Goal: Task Accomplishment & Management: Use online tool/utility

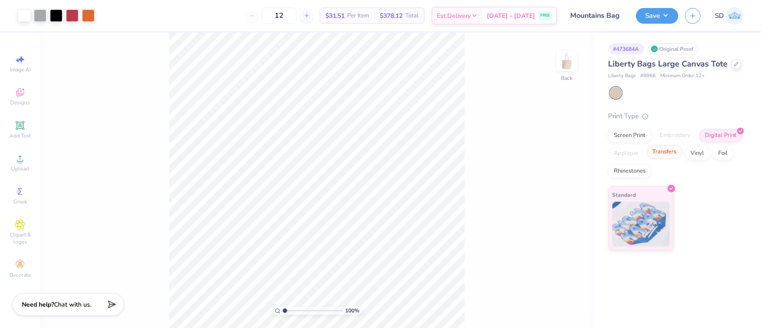
click at [669, 152] on div "Transfers" at bounding box center [664, 151] width 36 height 13
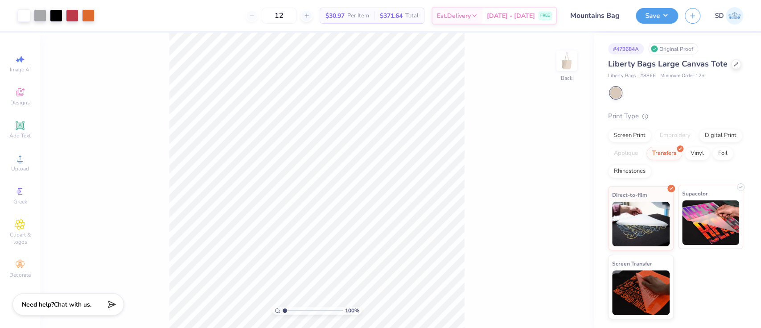
click at [705, 211] on img at bounding box center [711, 222] width 58 height 45
click at [718, 215] on img at bounding box center [711, 222] width 58 height 45
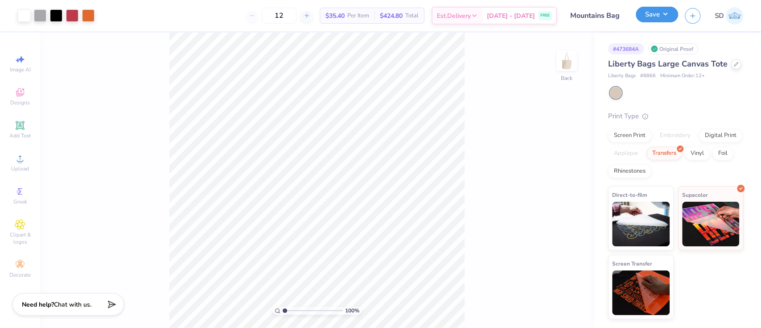
click at [646, 16] on button "Save" at bounding box center [657, 15] width 42 height 16
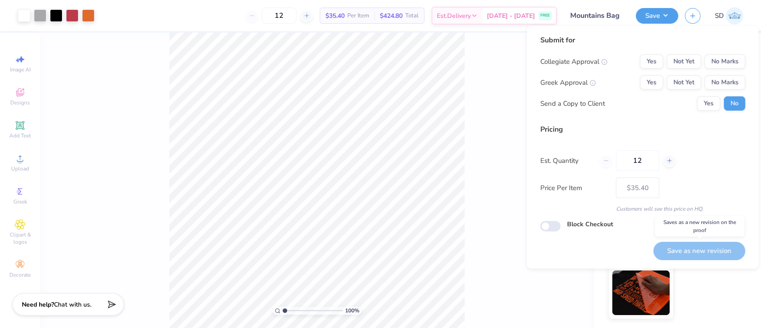
click at [703, 247] on div "Save as new revision" at bounding box center [699, 251] width 92 height 18
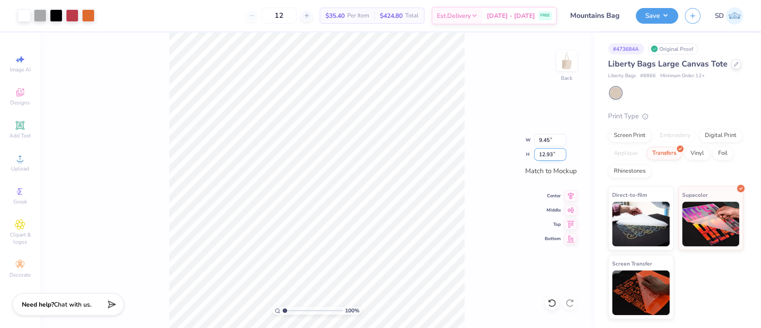
click at [552, 153] on input "12.93" at bounding box center [550, 154] width 32 height 12
type input "12.5"
type input "9.14"
type input "12.50"
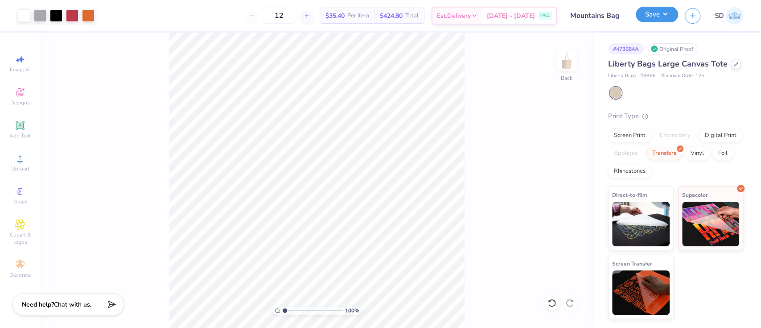
click at [662, 20] on button "Save" at bounding box center [657, 15] width 42 height 16
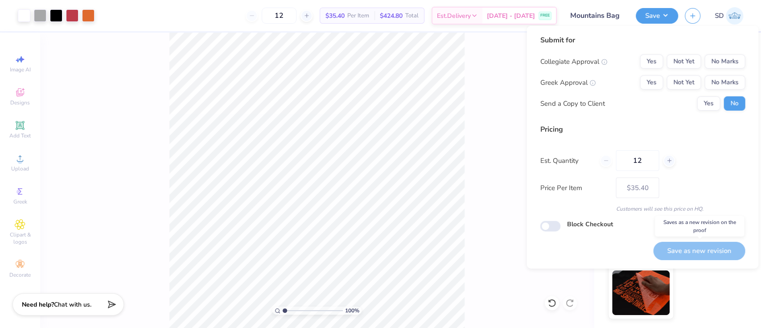
click at [683, 248] on div "Save as new revision" at bounding box center [699, 251] width 92 height 18
click at [655, 16] on button "Save" at bounding box center [657, 15] width 42 height 16
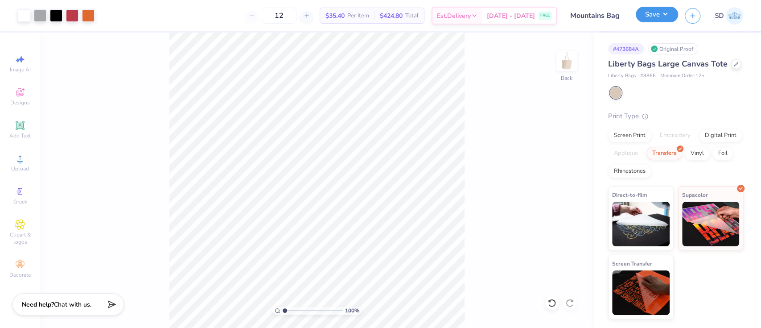
click at [655, 16] on button "Save" at bounding box center [657, 15] width 42 height 16
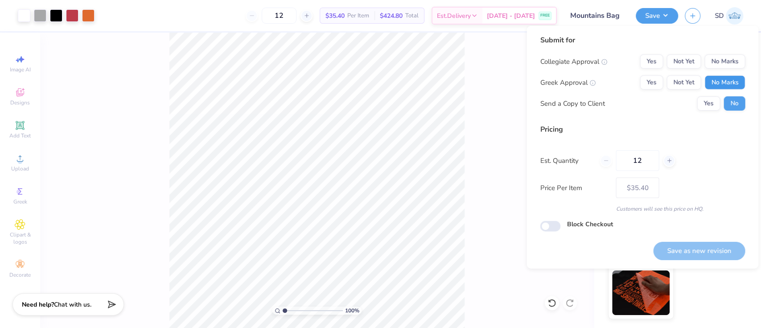
click at [735, 81] on button "No Marks" at bounding box center [724, 82] width 41 height 14
click at [738, 59] on button "No Marks" at bounding box center [724, 61] width 41 height 14
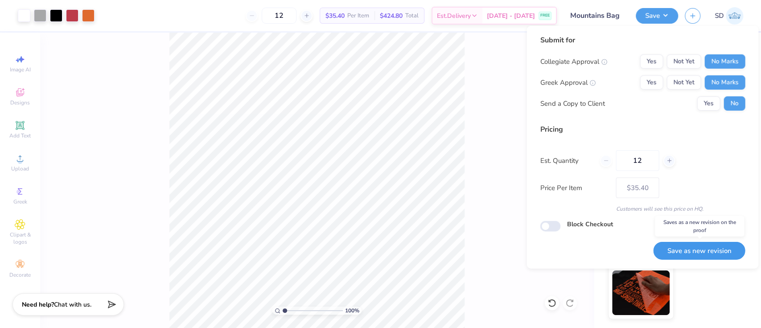
click at [688, 255] on button "Save as new revision" at bounding box center [699, 251] width 92 height 18
type input "$35.40"
